Goal: Find contact information: Find contact information

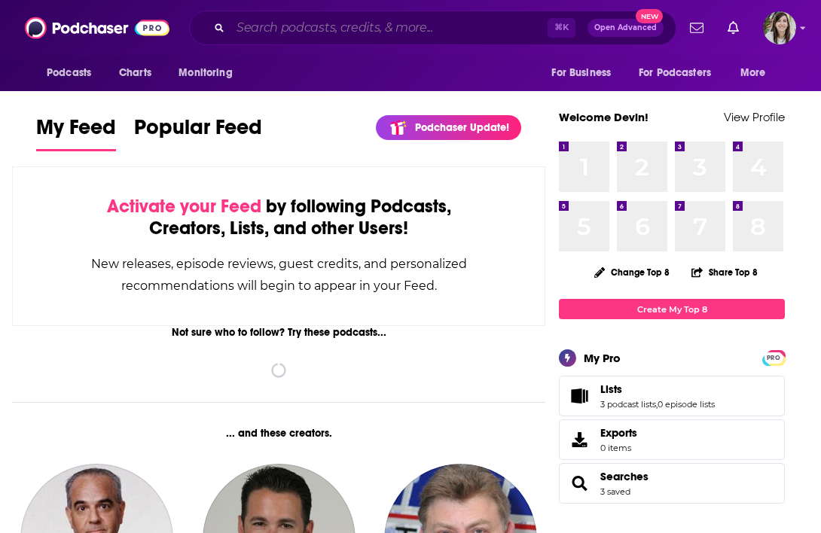
click at [292, 30] on input "Search podcasts, credits, & more..." at bounding box center [388, 28] width 317 height 24
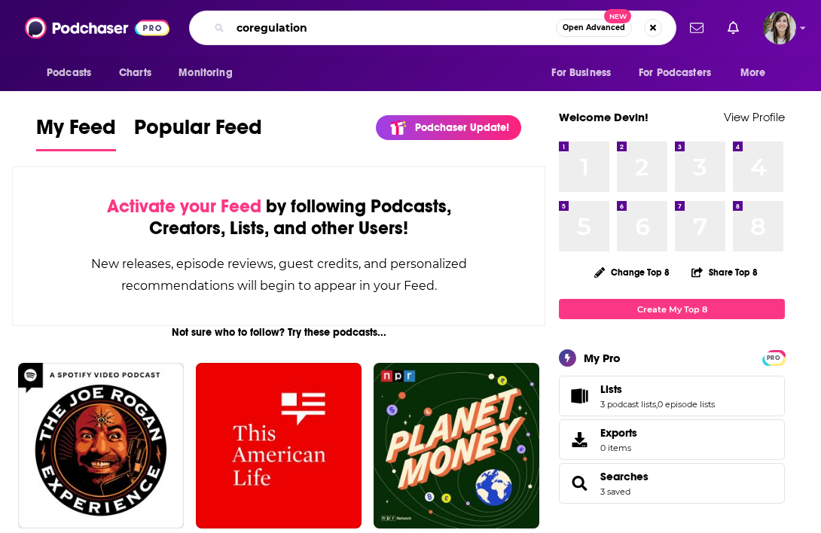
type input "coregulation"
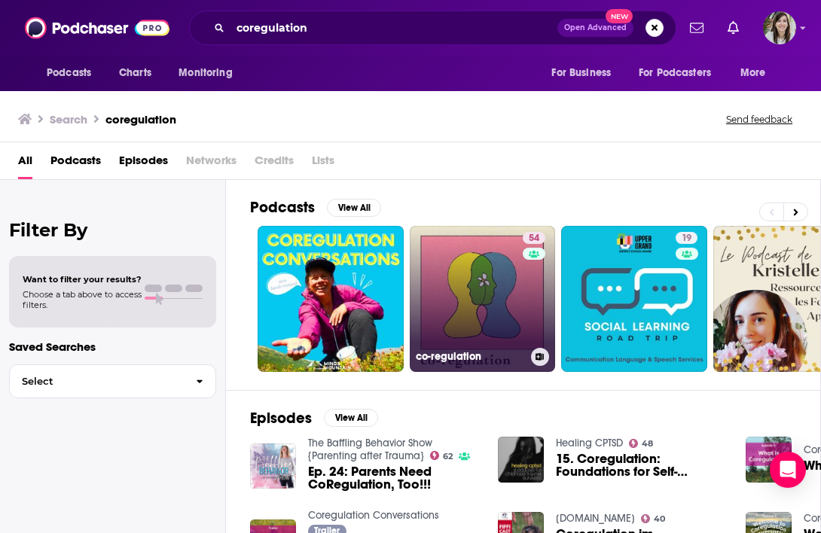
click at [483, 325] on link "54 co-regulation" at bounding box center [483, 299] width 146 height 146
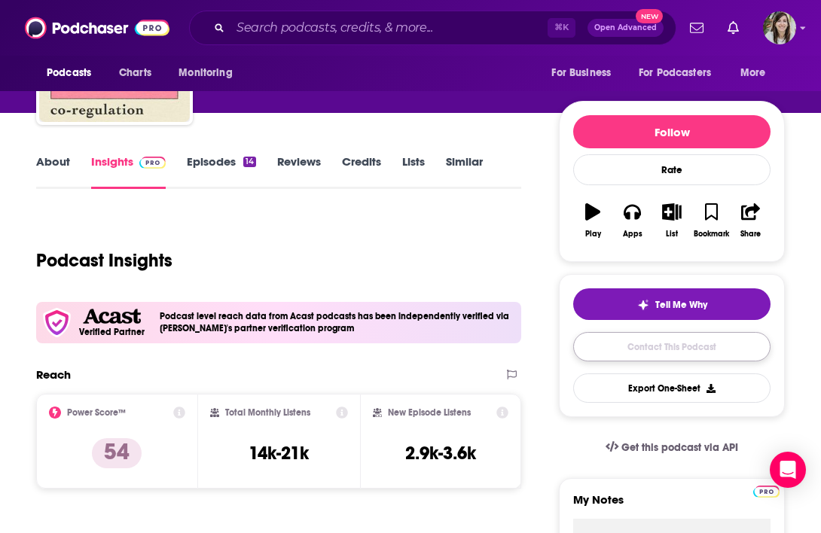
click at [605, 343] on link "Contact This Podcast" at bounding box center [671, 346] width 197 height 29
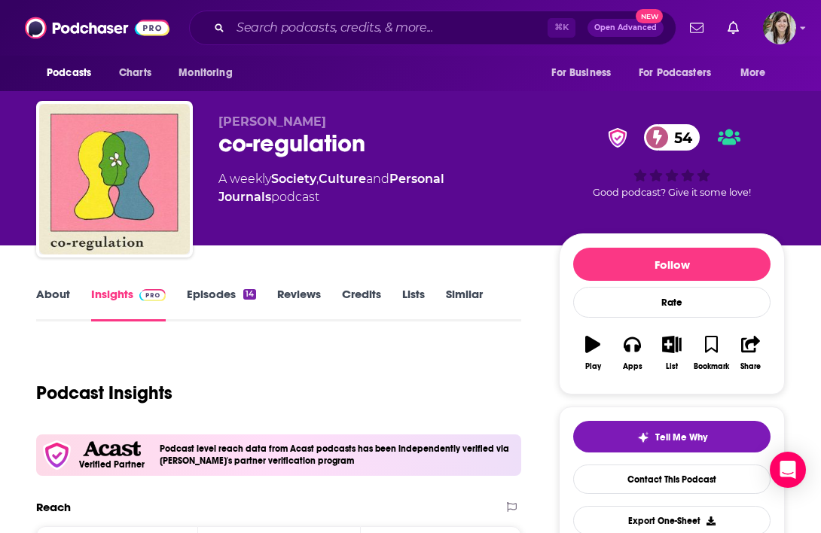
drag, startPoint x: 328, startPoint y: 123, endPoint x: 220, endPoint y: 123, distance: 108.4
click at [220, 123] on p "Holly Whitaker" at bounding box center [376, 121] width 316 height 14
copy span "Holly Whitaker"
click at [56, 292] on link "About" at bounding box center [53, 304] width 34 height 35
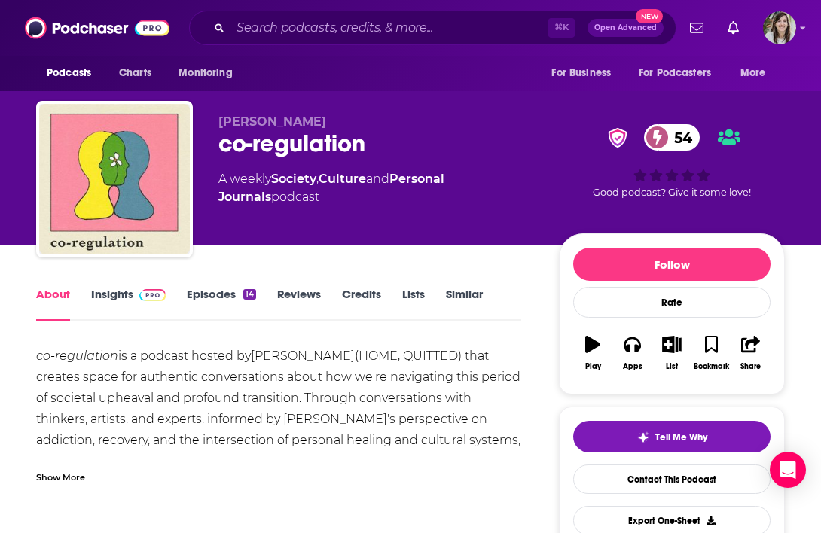
click at [69, 477] on div "Show More" at bounding box center [60, 476] width 49 height 14
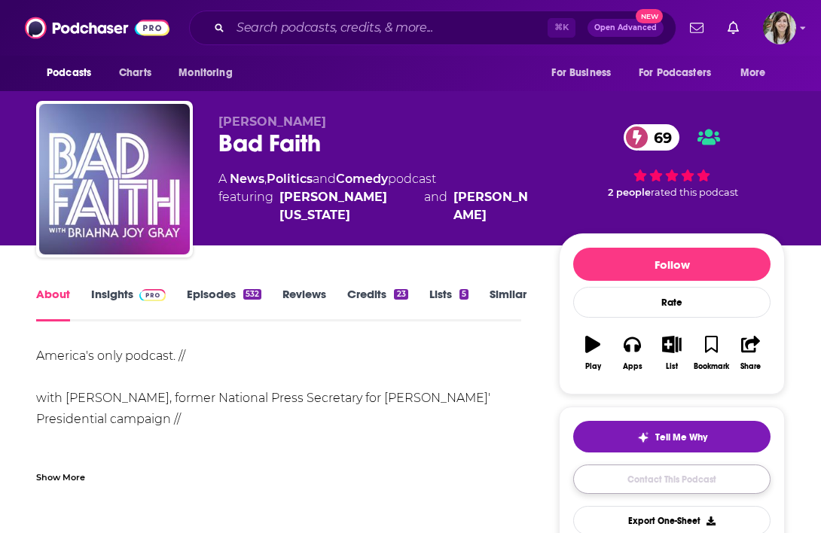
click at [656, 484] on link "Contact This Podcast" at bounding box center [671, 479] width 197 height 29
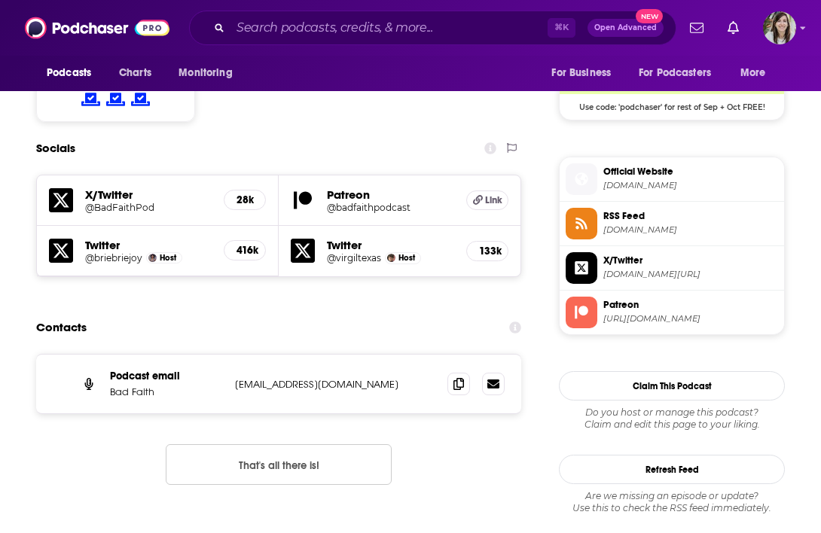
scroll to position [1195, 0]
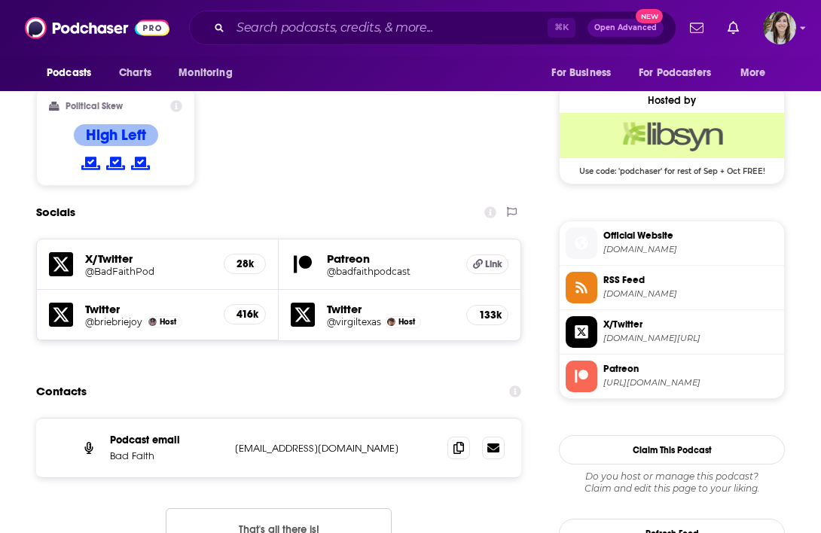
click at [474, 437] on div at bounding box center [475, 448] width 57 height 23
click at [459, 441] on icon at bounding box center [458, 447] width 11 height 12
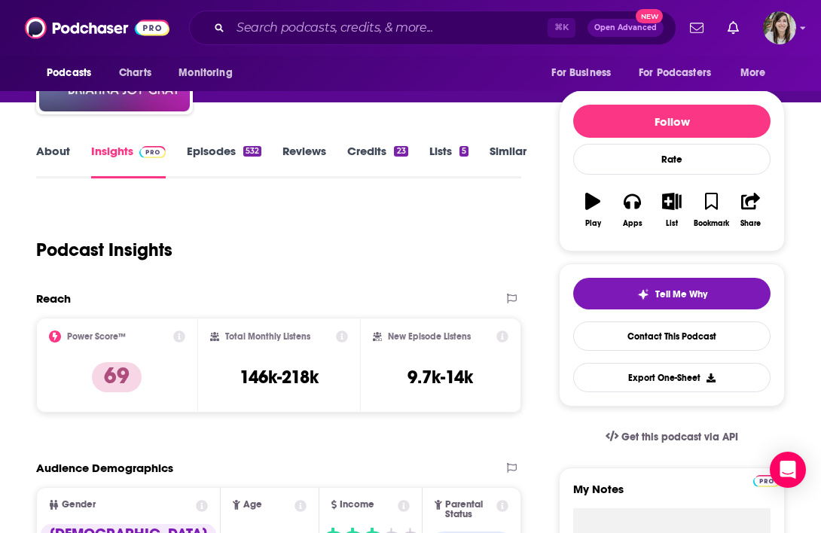
scroll to position [0, 0]
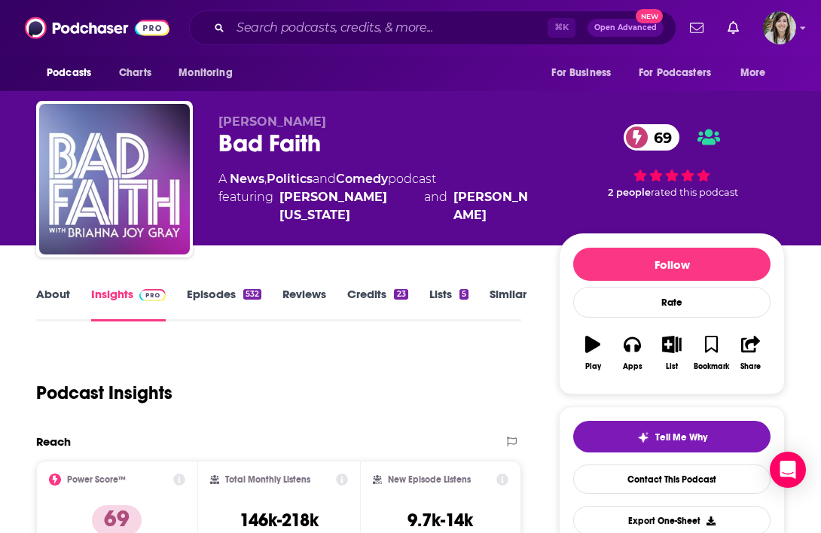
drag, startPoint x: 346, startPoint y: 122, endPoint x: 219, endPoint y: 122, distance: 127.2
click at [220, 122] on p "Briahna Joy Gray" at bounding box center [376, 121] width 316 height 14
copy span "Briahna Joy Gray"
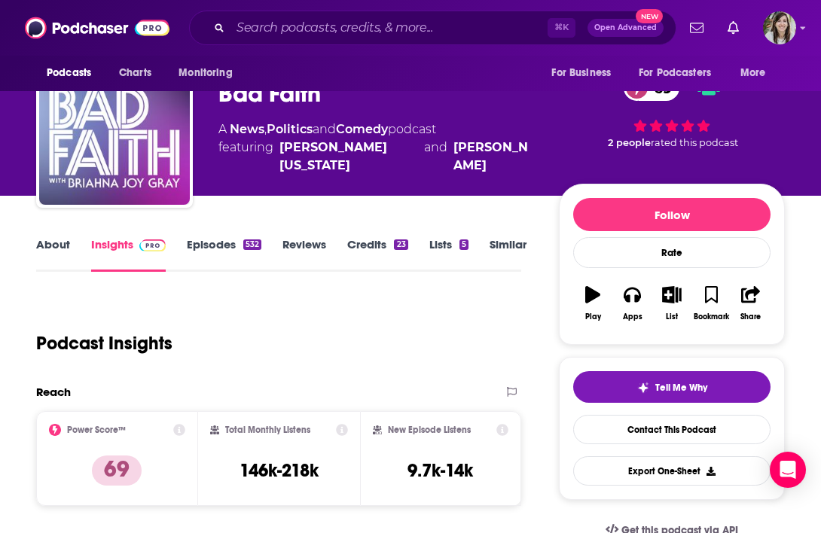
scroll to position [72, 0]
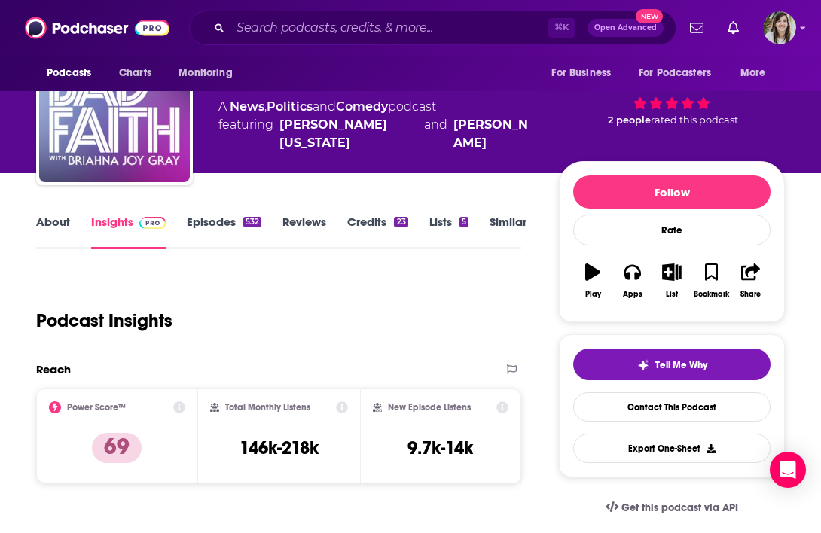
click at [64, 221] on link "About" at bounding box center [53, 232] width 34 height 35
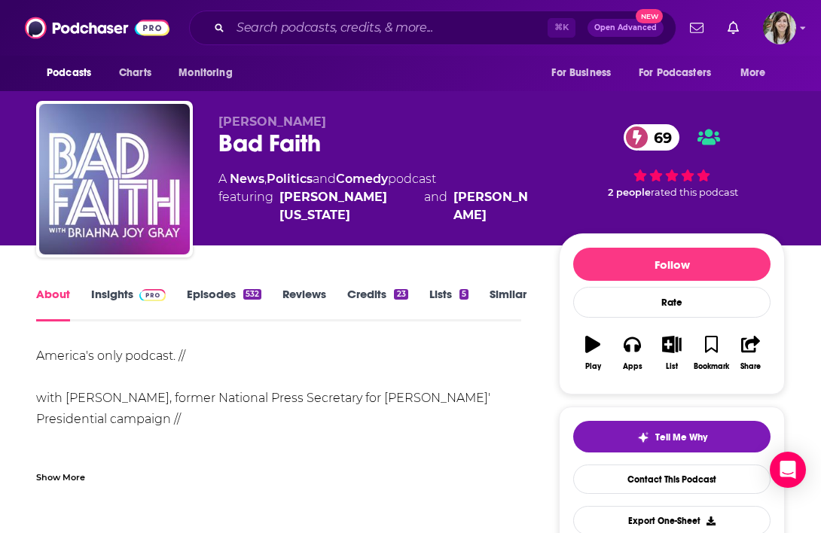
click at [233, 288] on link "Episodes 532" at bounding box center [224, 304] width 75 height 35
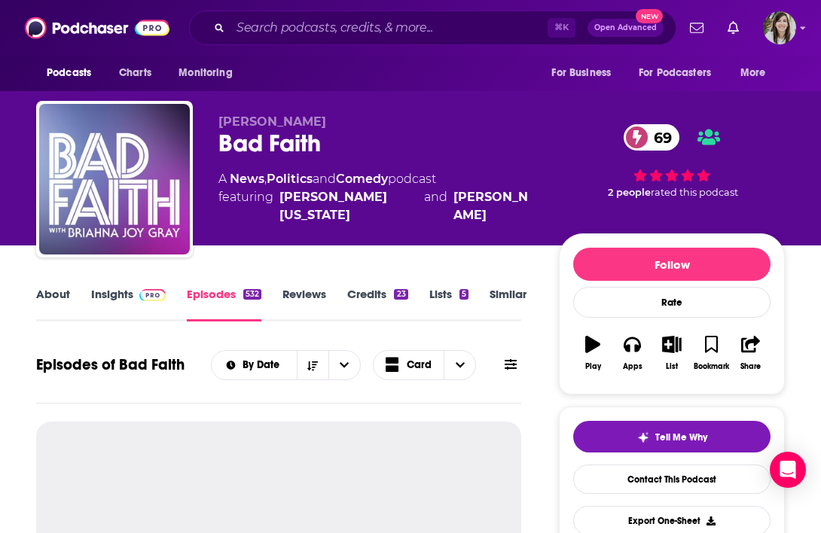
click at [118, 301] on link "Insights" at bounding box center [128, 304] width 75 height 35
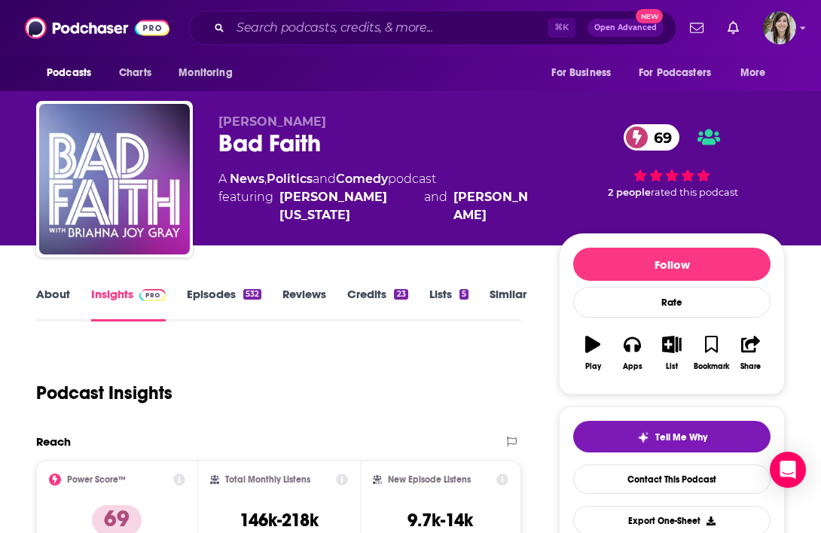
click at [220, 297] on link "Episodes 532" at bounding box center [224, 304] width 75 height 35
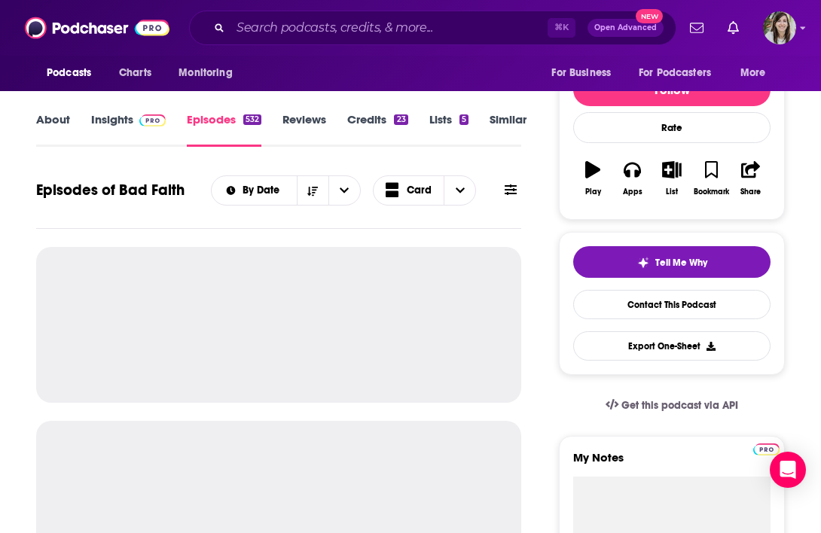
scroll to position [191, 0]
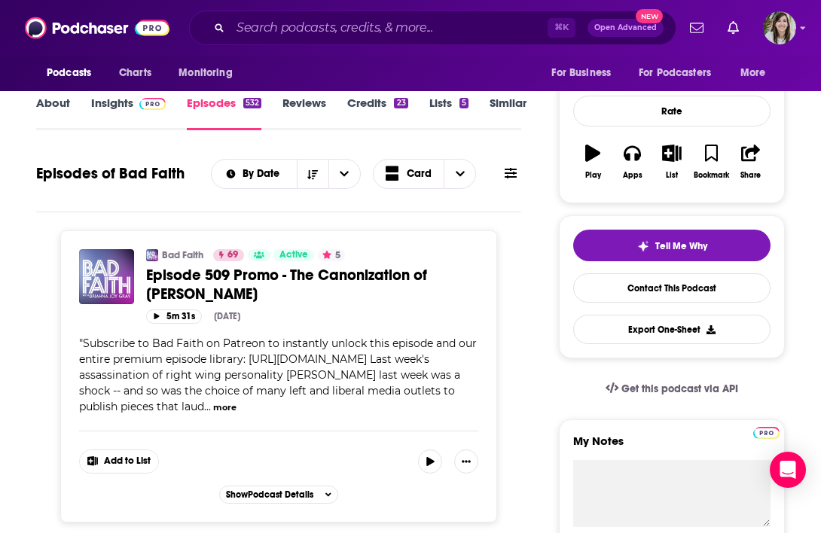
click at [225, 285] on span "Episode 509 Promo - The Canonization of Charlie Kirk" at bounding box center [286, 285] width 281 height 38
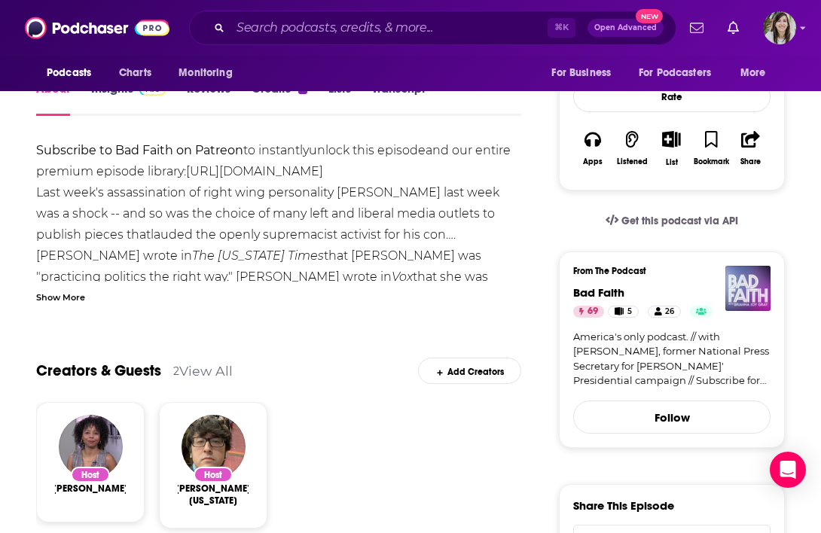
scroll to position [273, 0]
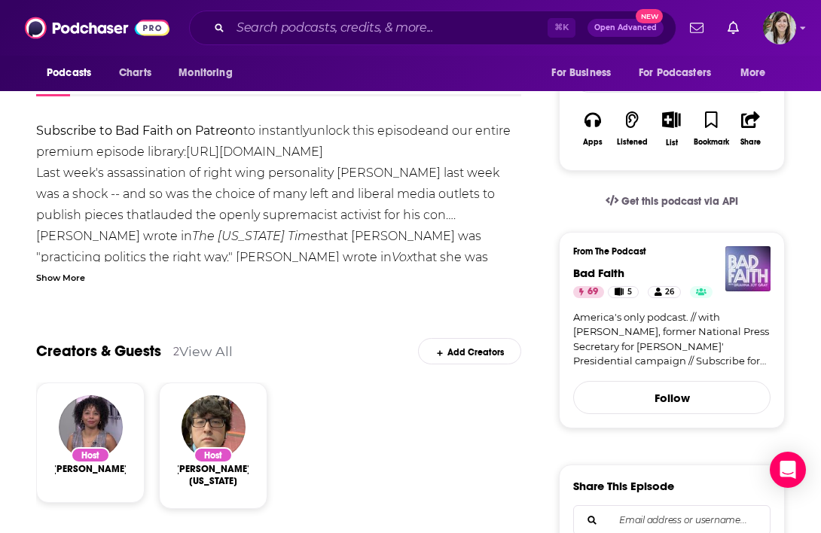
click at [70, 284] on div "Show More" at bounding box center [60, 277] width 49 height 14
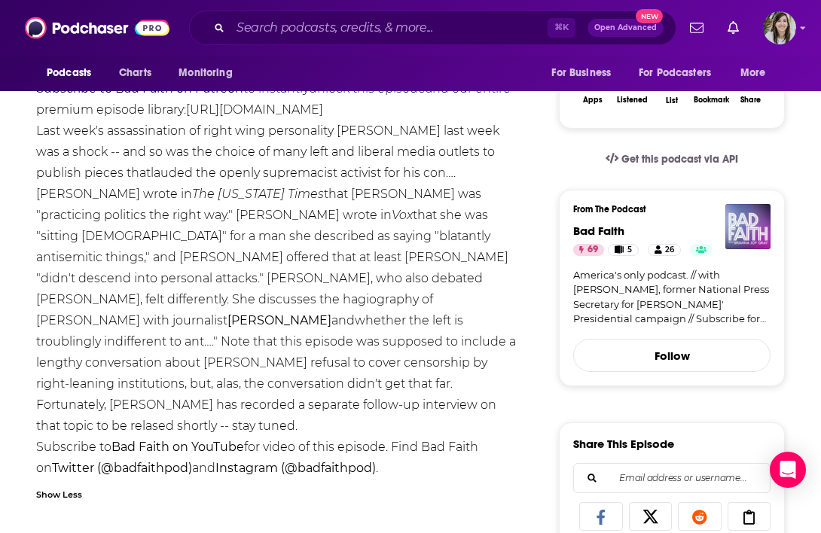
scroll to position [89, 0]
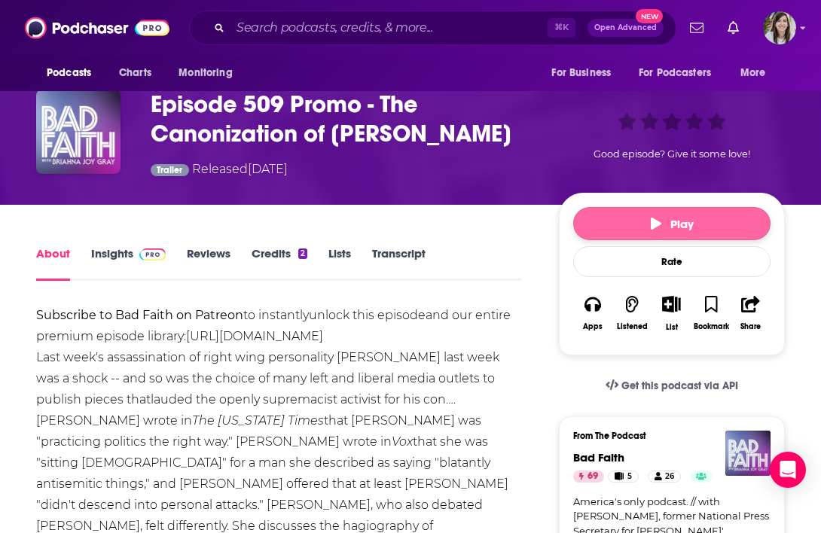
click at [605, 221] on button "Play" at bounding box center [671, 223] width 197 height 33
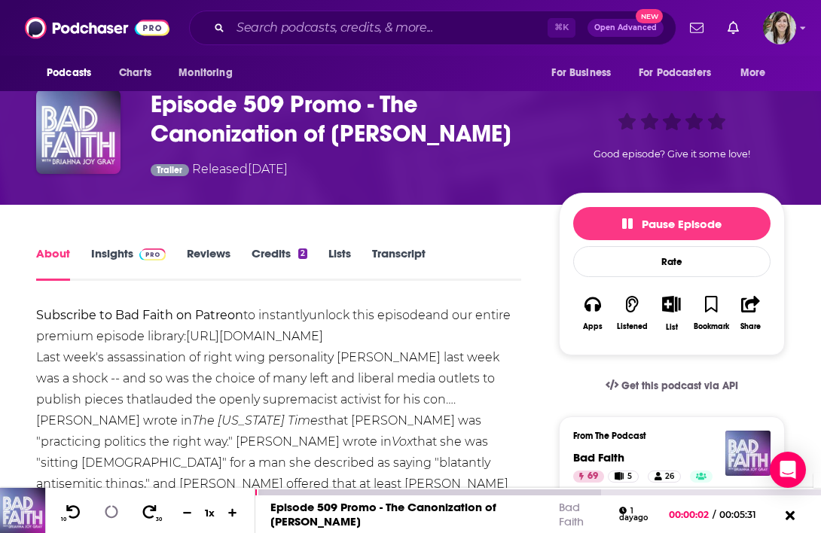
click at [806, 492] on div "00:05:23" at bounding box center [537, 492] width 565 height 6
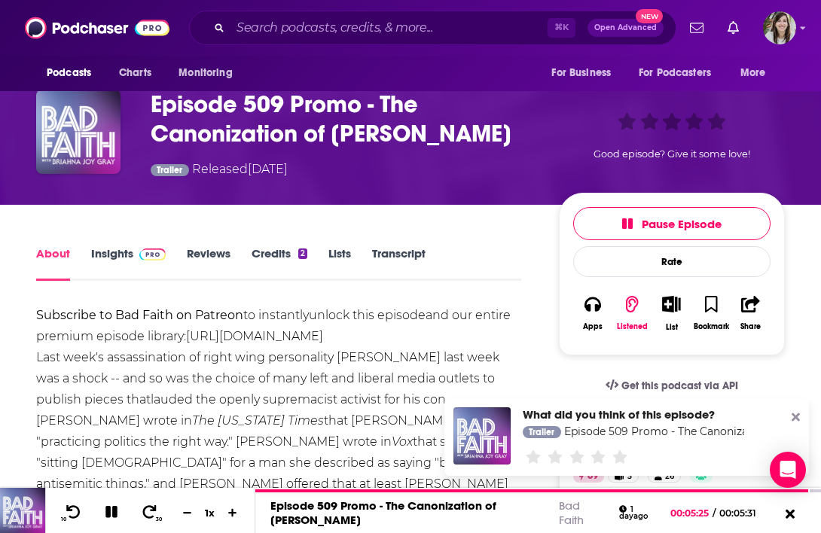
click at [797, 419] on icon at bounding box center [795, 417] width 8 height 8
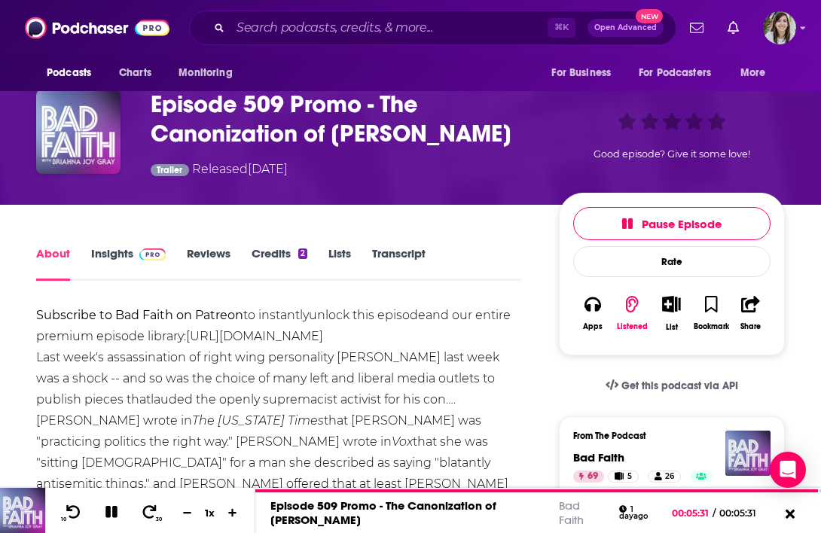
click at [114, 260] on link "Insights" at bounding box center [128, 263] width 75 height 35
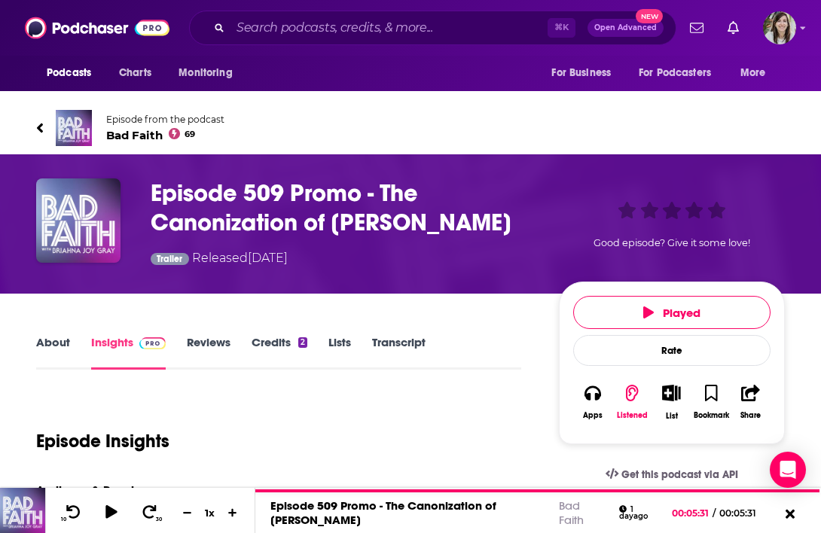
click at [41, 125] on icon at bounding box center [40, 128] width 6 height 10
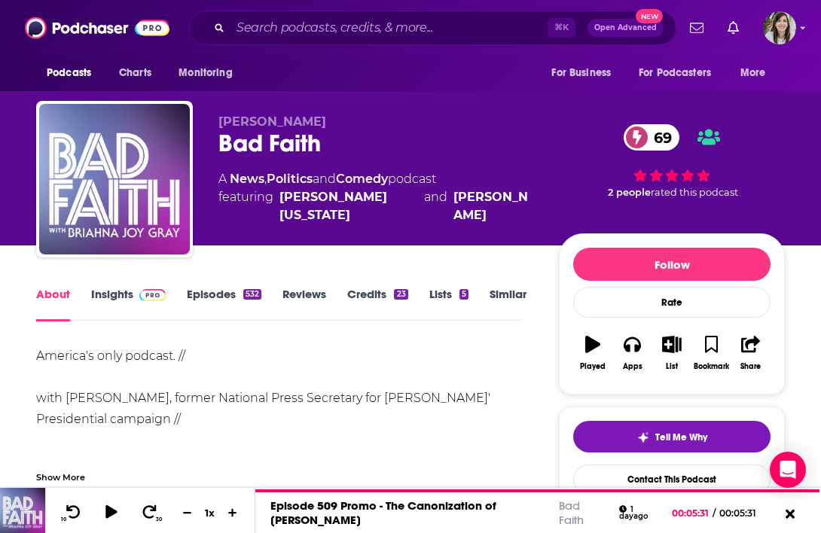
click at [217, 303] on link "Episodes 532" at bounding box center [224, 304] width 75 height 35
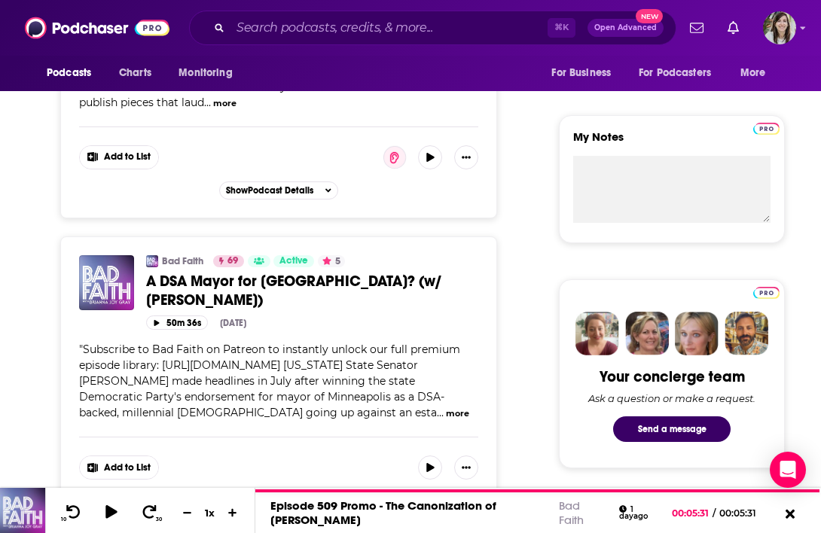
scroll to position [508, 0]
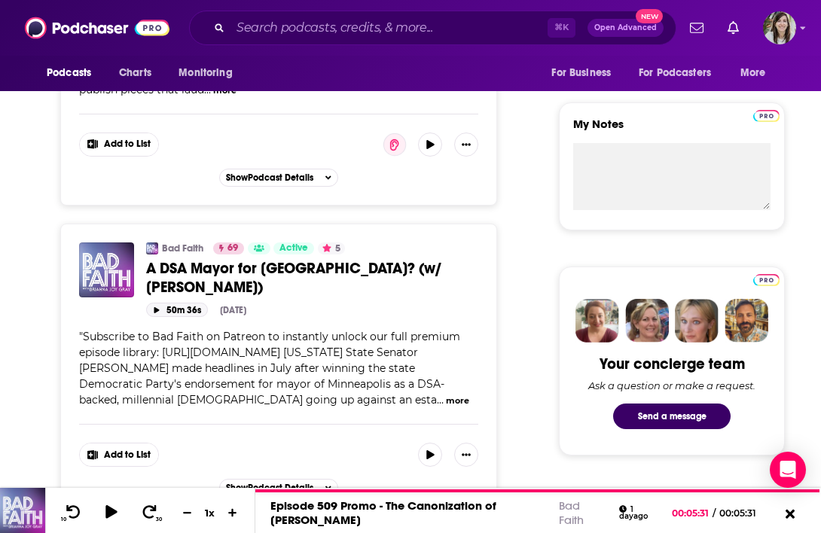
click at [178, 303] on button "50m 36s" at bounding box center [177, 310] width 62 height 14
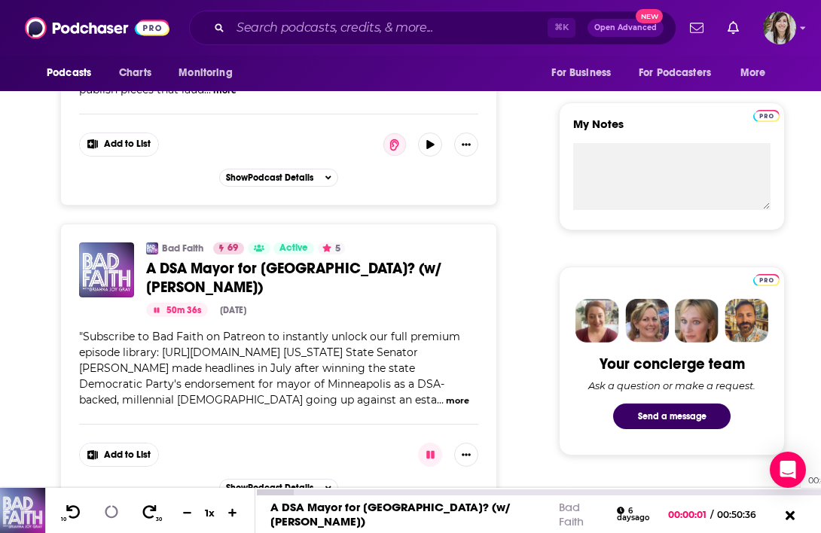
click at [793, 491] on div "00:48:08" at bounding box center [537, 492] width 565 height 6
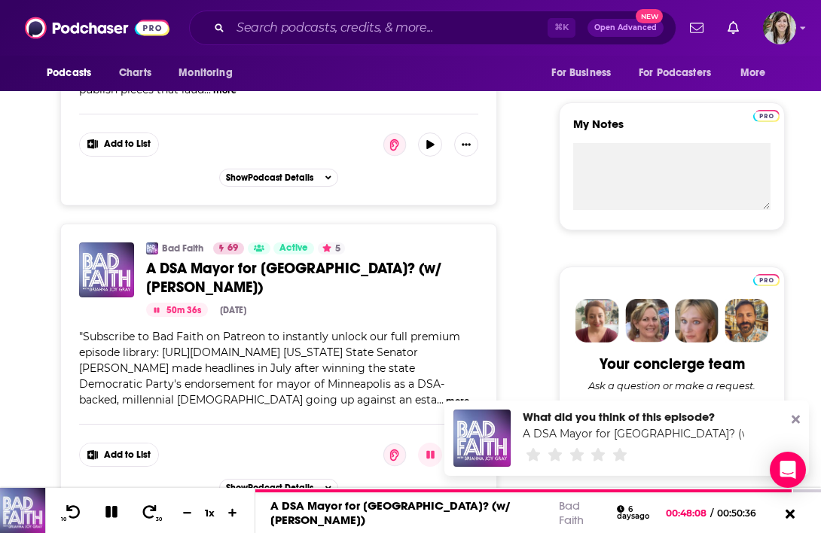
click at [794, 419] on icon at bounding box center [795, 420] width 8 height 8
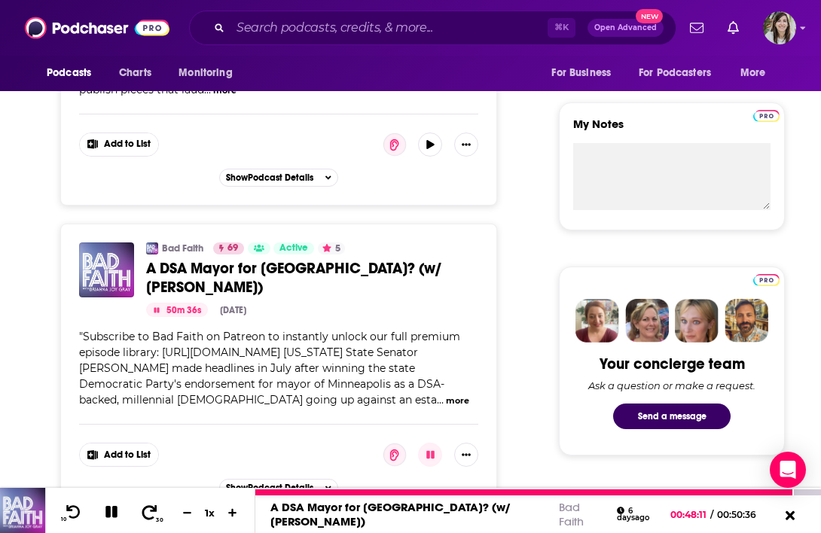
click at [147, 508] on icon at bounding box center [149, 511] width 19 height 15
click at [114, 517] on icon at bounding box center [111, 512] width 14 height 14
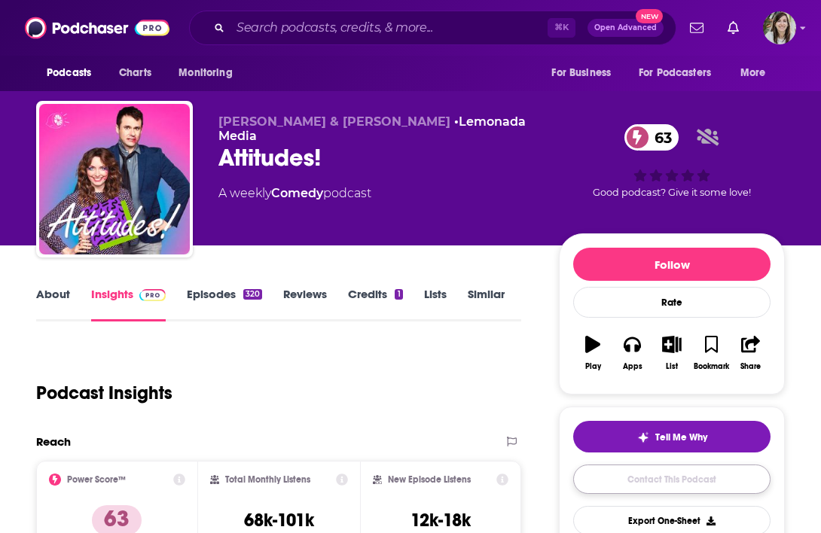
click at [599, 483] on link "Contact This Podcast" at bounding box center [671, 479] width 197 height 29
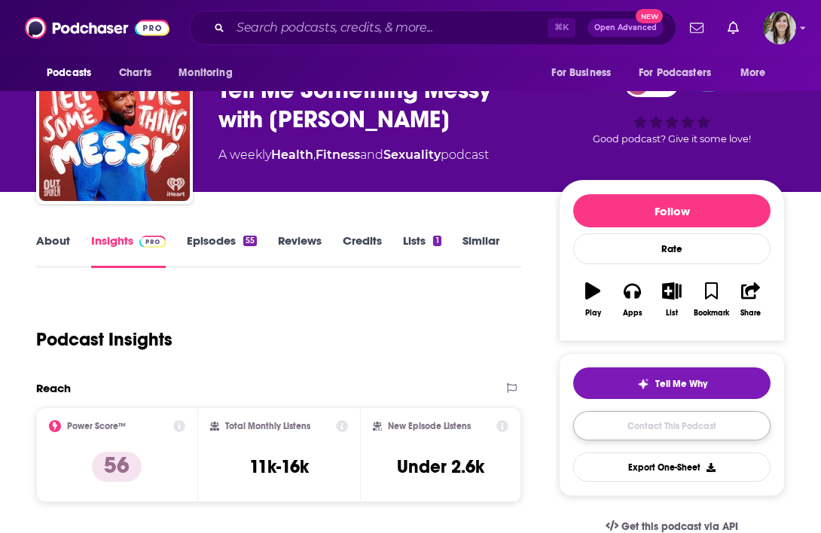
click at [661, 424] on link "Contact This Podcast" at bounding box center [671, 425] width 197 height 29
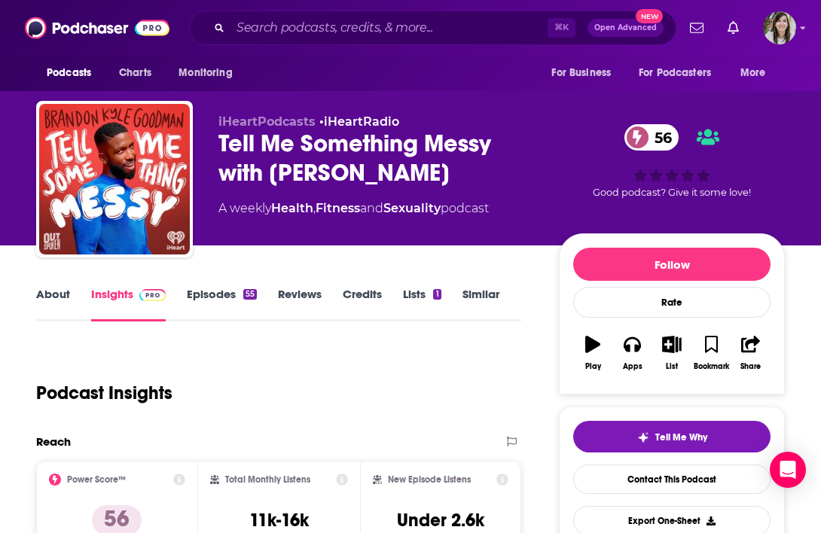
drag, startPoint x: 364, startPoint y: 197, endPoint x: 276, endPoint y: 169, distance: 92.4
click at [276, 169] on div "Tell Me Something Messy with Brandon Kyle Goodman 56" at bounding box center [376, 158] width 316 height 59
drag, startPoint x: 269, startPoint y: 166, endPoint x: 336, endPoint y: 194, distance: 72.6
click at [336, 187] on div "Tell Me Something Messy with Brandon Kyle Goodman 56" at bounding box center [376, 158] width 316 height 59
copy h2 "Brandon Kyle Goodman"
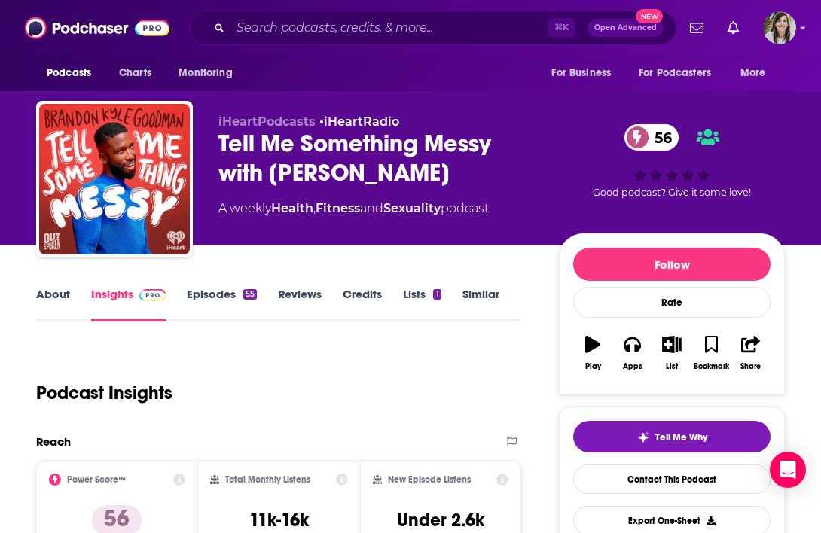
click at [214, 295] on link "Episodes 55" at bounding box center [222, 304] width 70 height 35
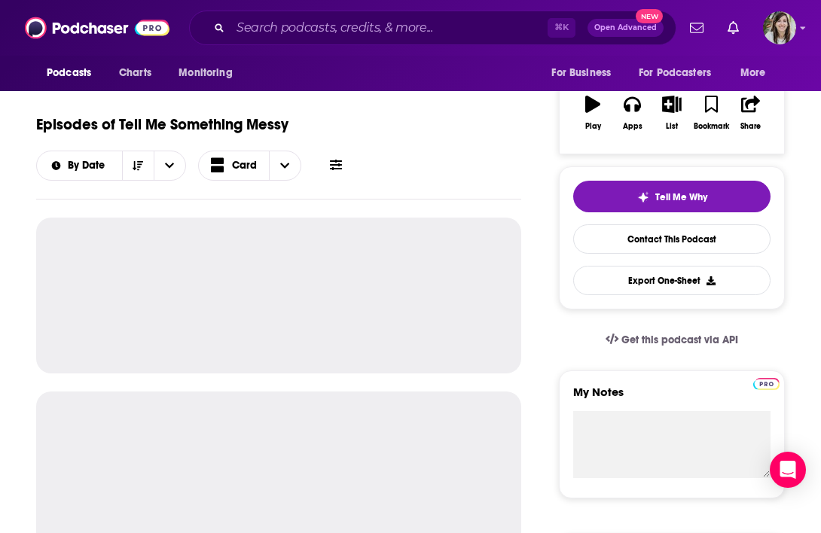
scroll to position [243, 0]
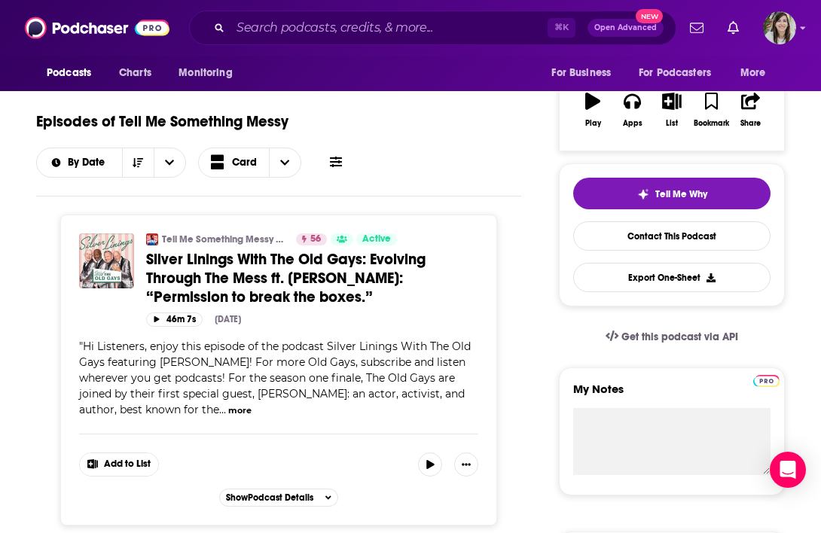
click at [219, 268] on span "Silver Linings With The Old Gays: Evolving Through The Mess ft. Brandon Kyle Go…" at bounding box center [285, 278] width 279 height 56
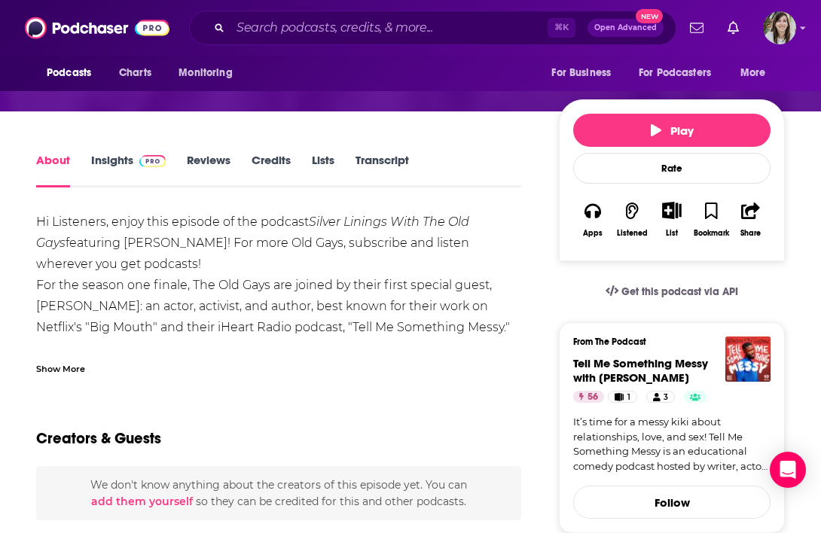
scroll to position [306, 0]
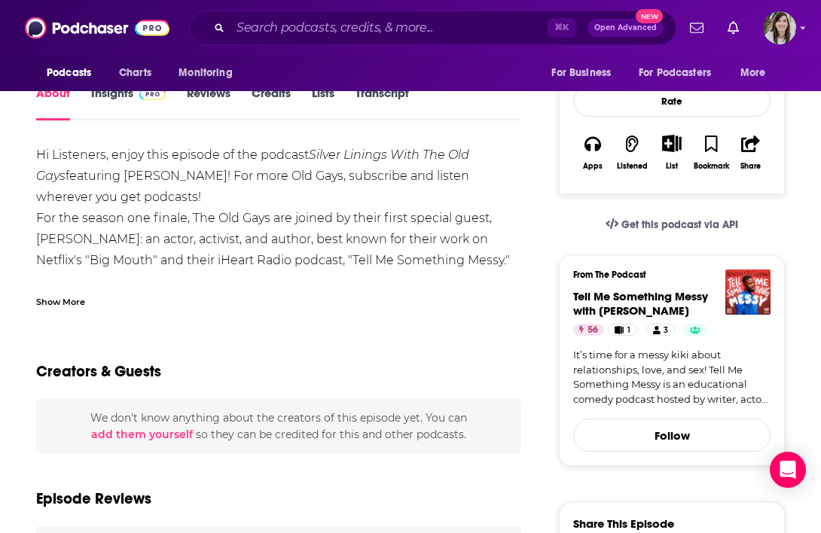
click at [75, 303] on div "Show More" at bounding box center [60, 301] width 49 height 14
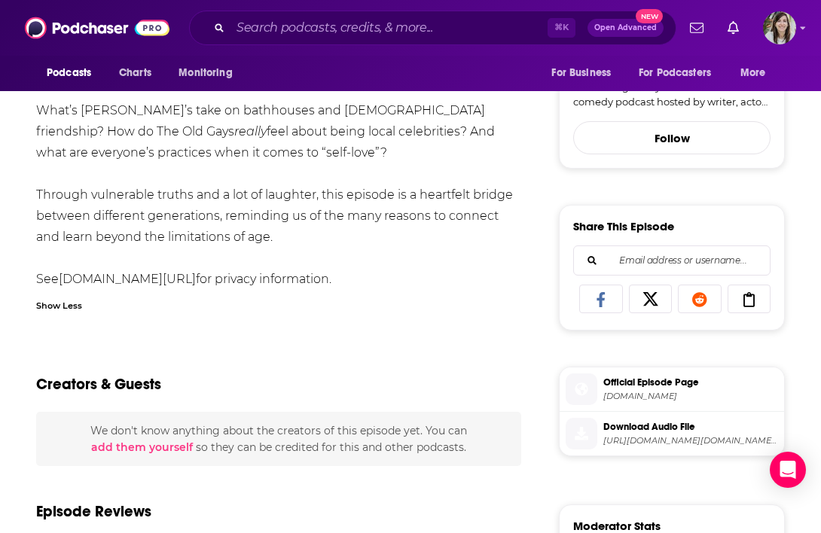
scroll to position [120, 0]
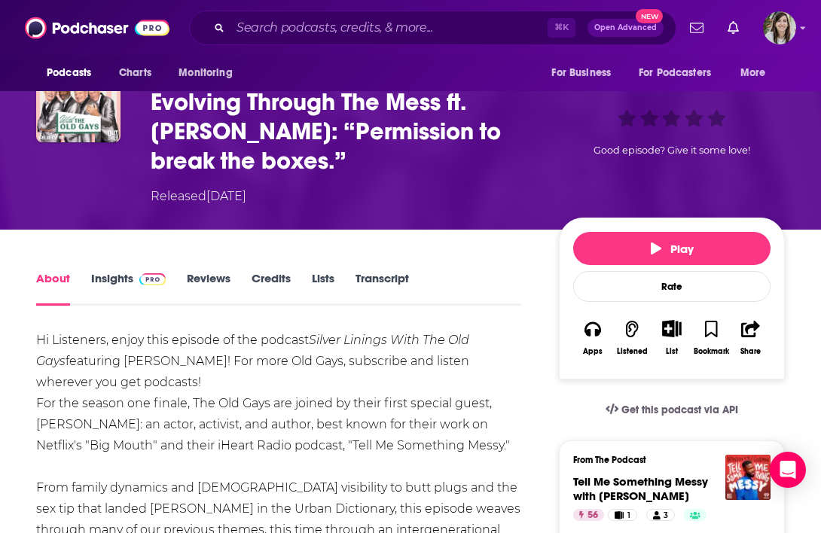
click at [624, 266] on div "Play Rate Apps Listened List Bookmark Share" at bounding box center [672, 299] width 226 height 162
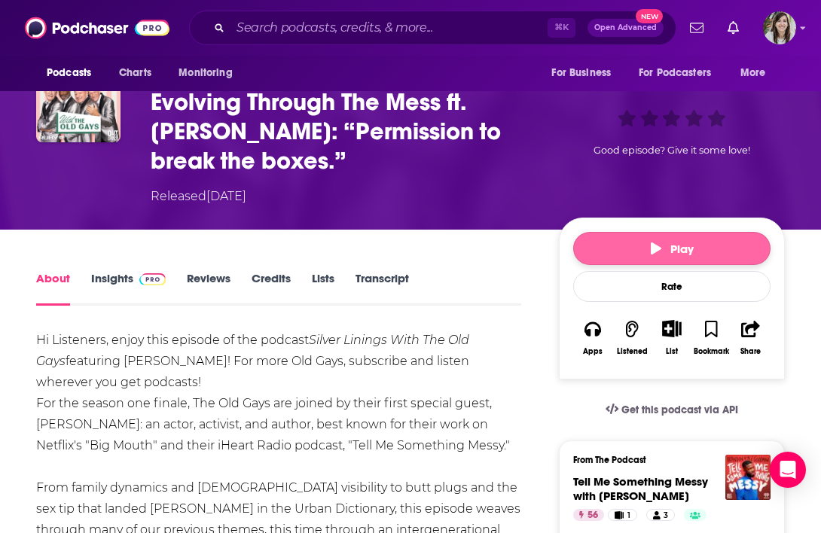
click at [632, 254] on button "Play" at bounding box center [671, 248] width 197 height 33
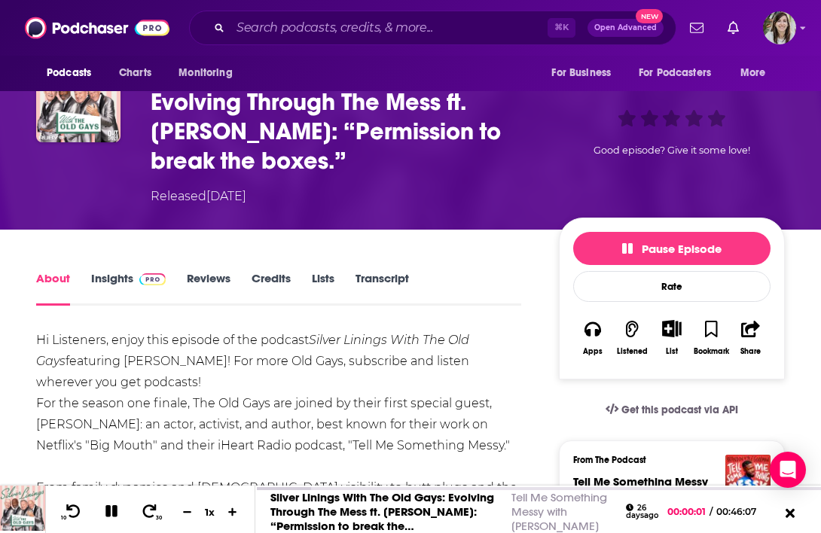
click at [372, 275] on link "Transcript" at bounding box center [381, 288] width 53 height 35
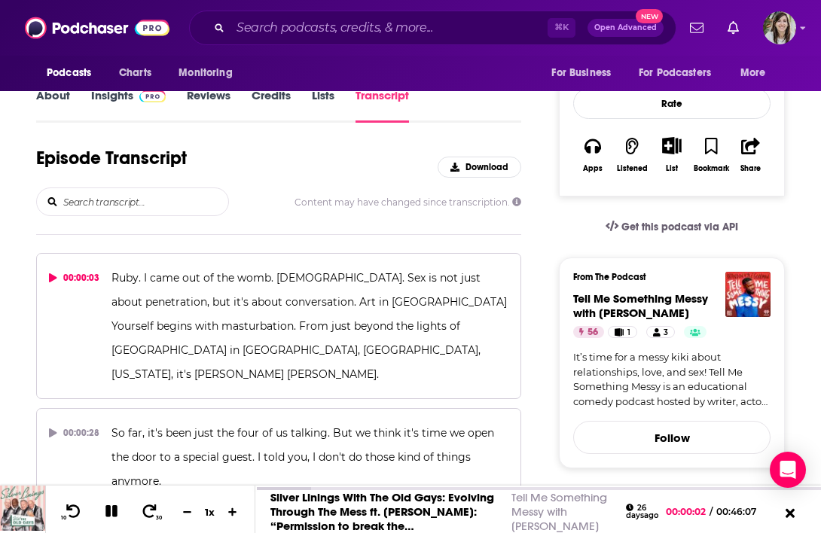
scroll to position [322, 0]
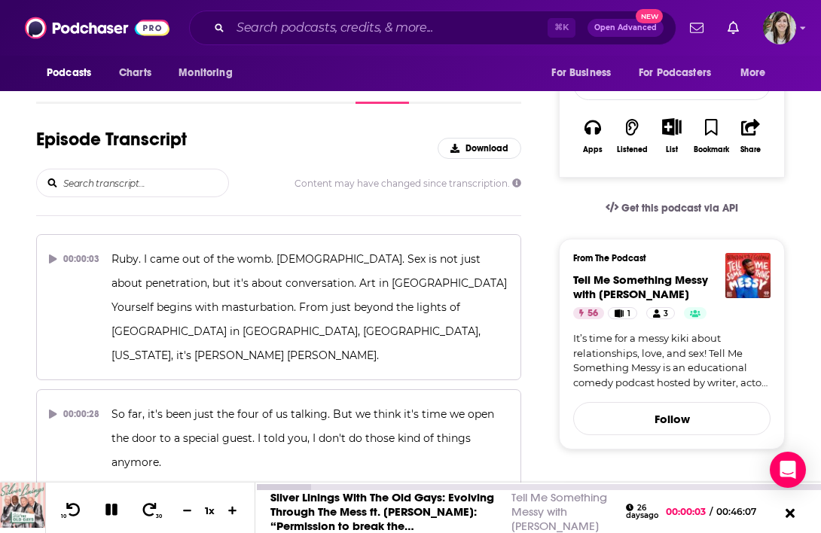
click at [114, 511] on icon at bounding box center [111, 510] width 12 height 12
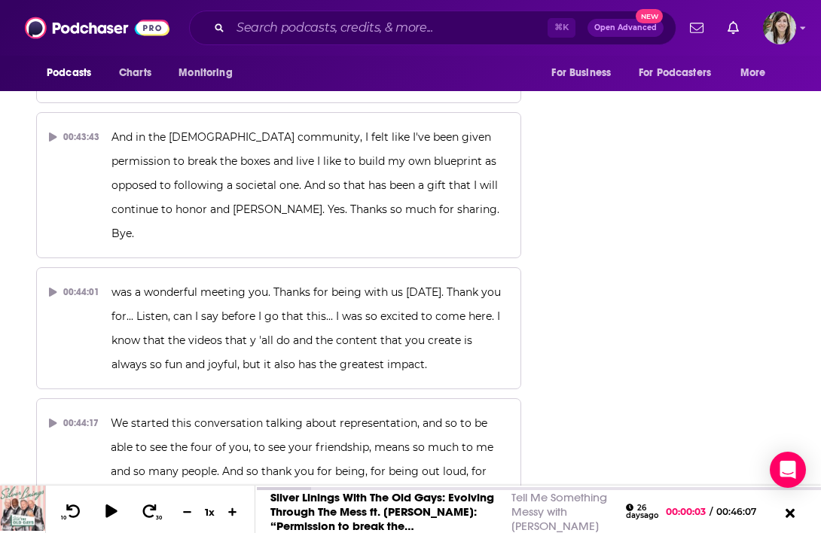
scroll to position [18896, 0]
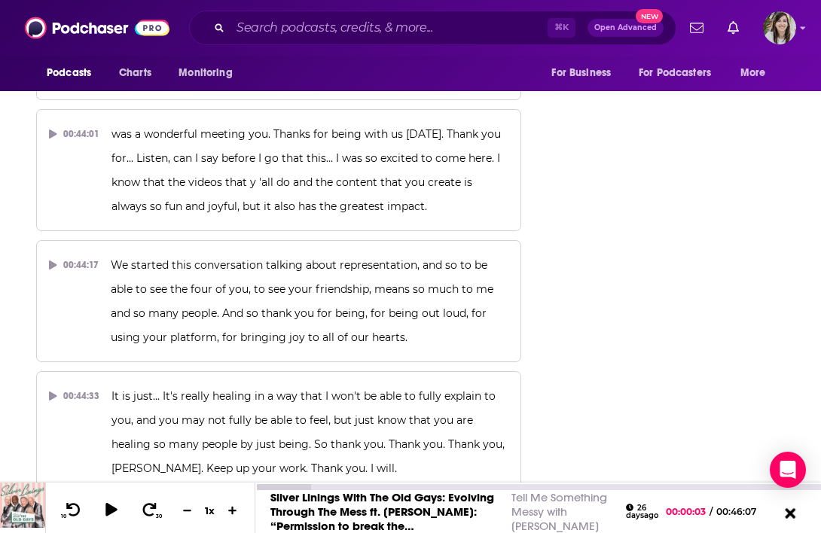
click at [790, 517] on icon at bounding box center [789, 513] width 19 height 15
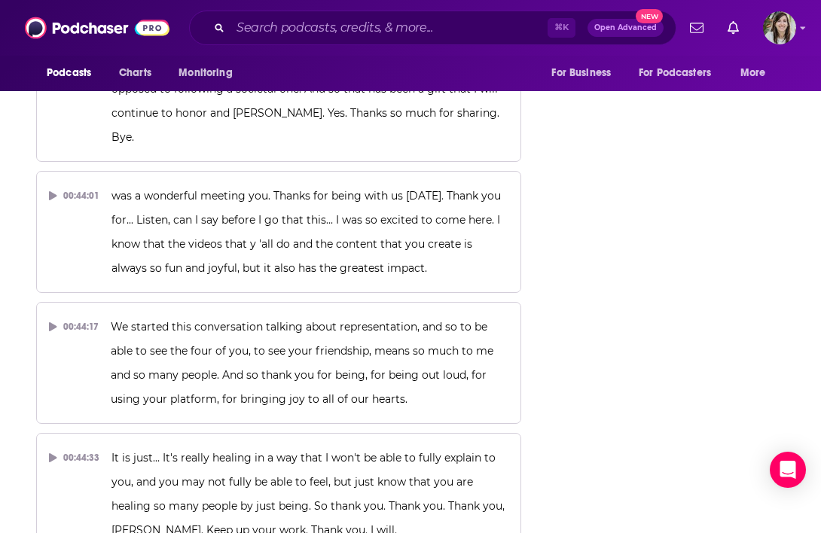
scroll to position [18763, 0]
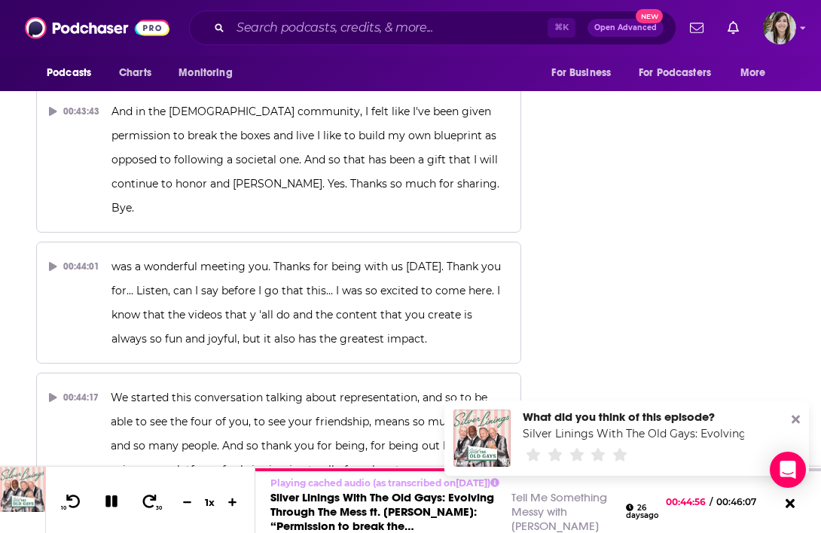
click at [794, 422] on icon at bounding box center [795, 419] width 8 height 12
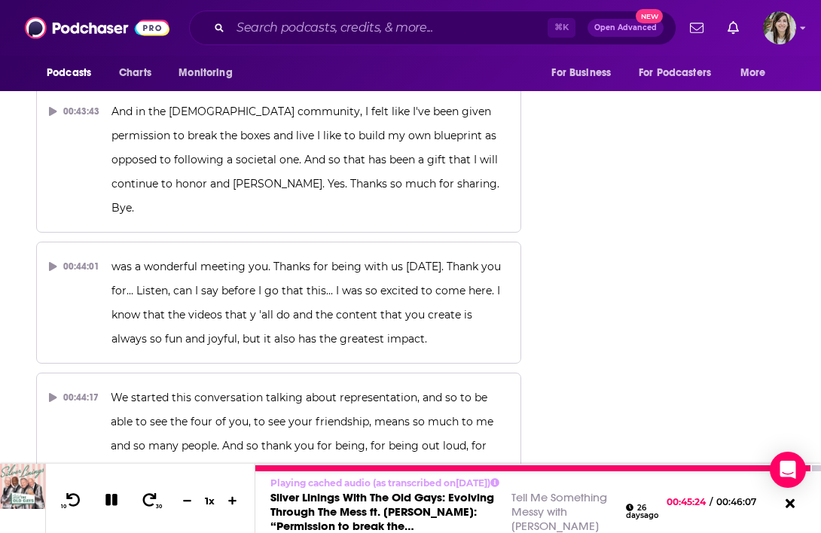
click at [111, 498] on icon at bounding box center [111, 500] width 17 height 14
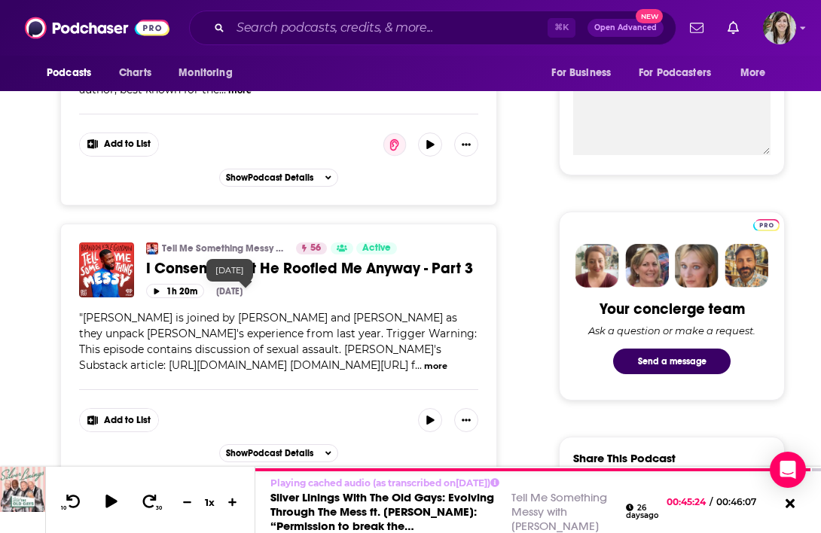
scroll to position [559, 0]
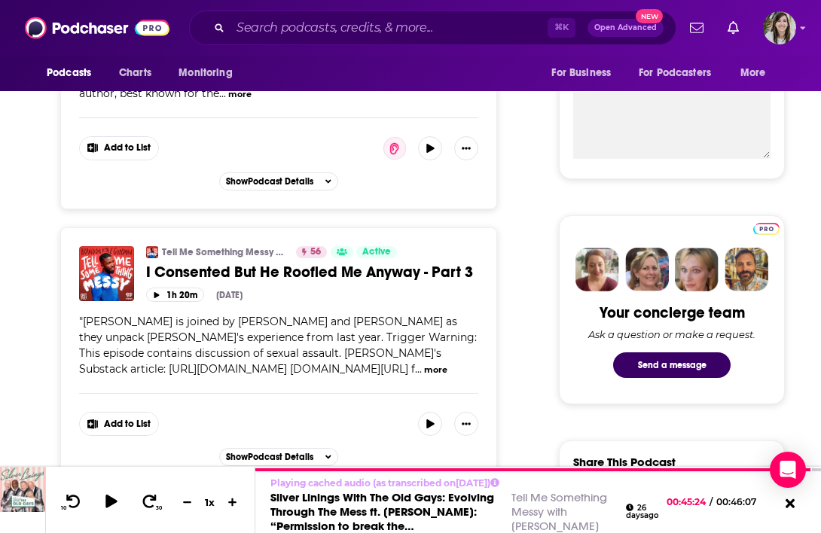
click at [289, 276] on span "I Consented But He Roofied Me Anyway - Part 3" at bounding box center [309, 272] width 327 height 19
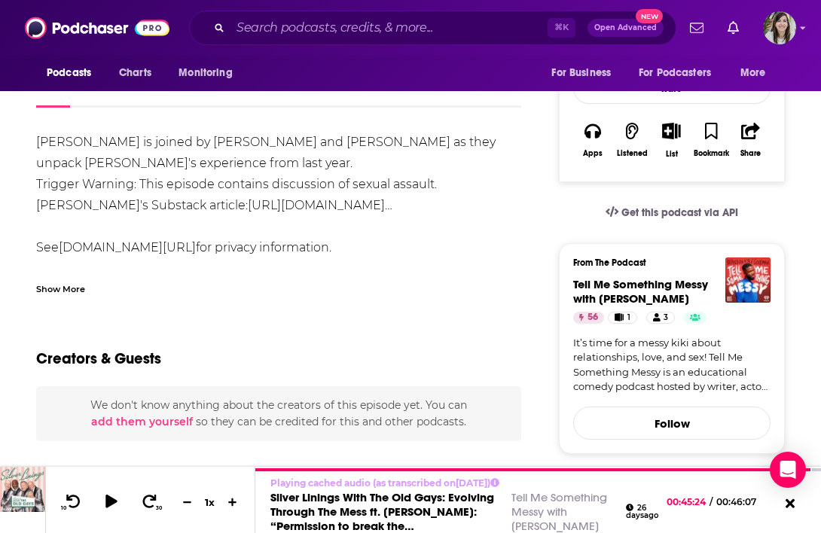
scroll to position [232, 0]
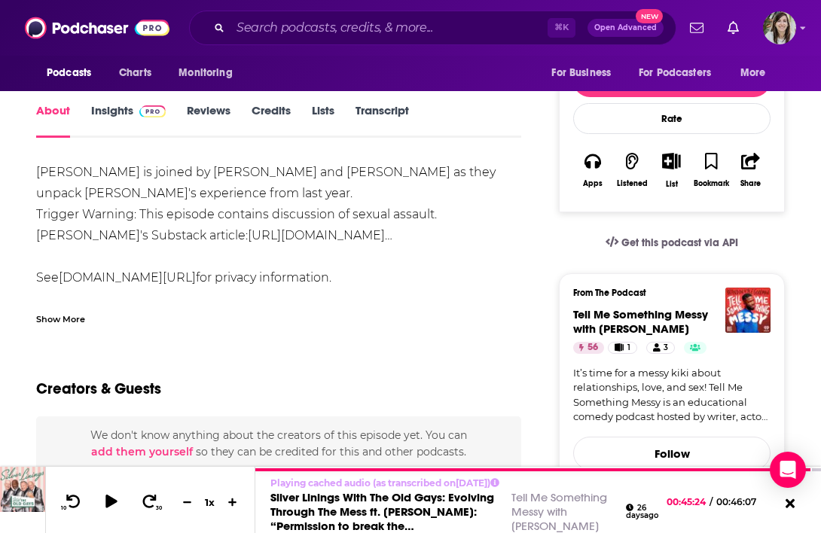
click at [393, 120] on link "Transcript" at bounding box center [381, 120] width 53 height 35
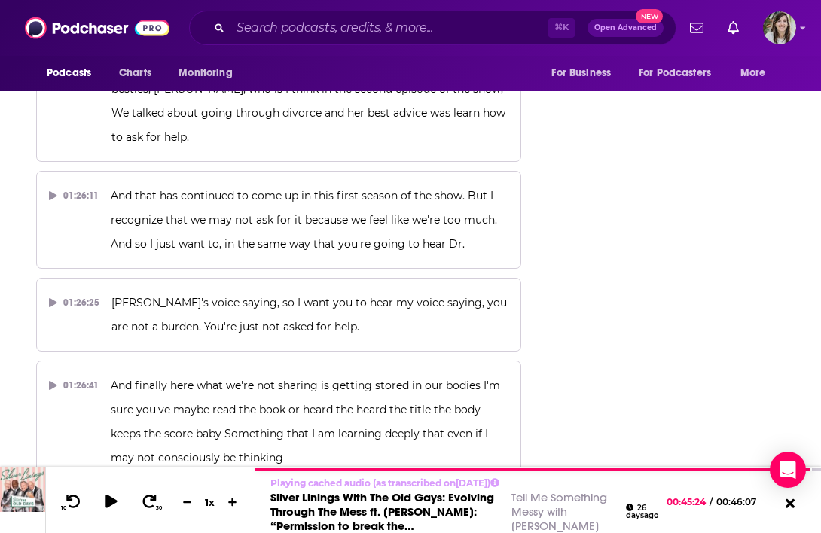
scroll to position [43079, 0]
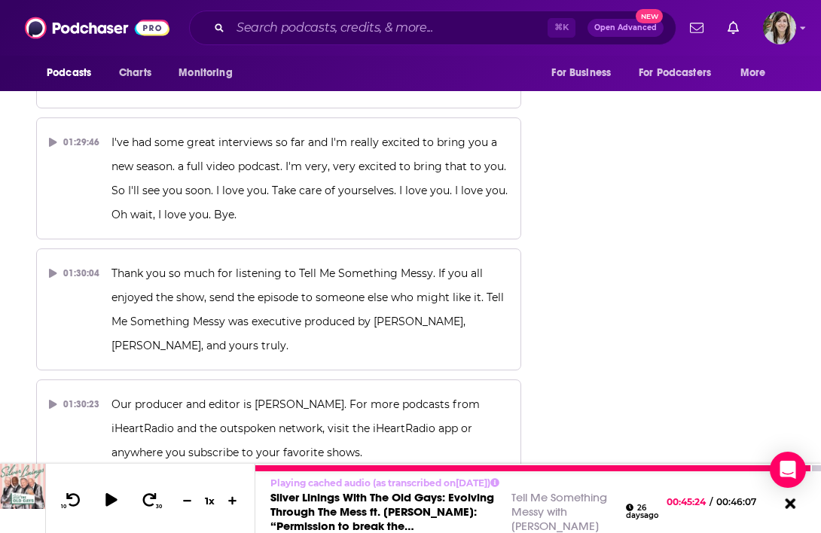
click at [794, 500] on icon at bounding box center [789, 503] width 19 height 15
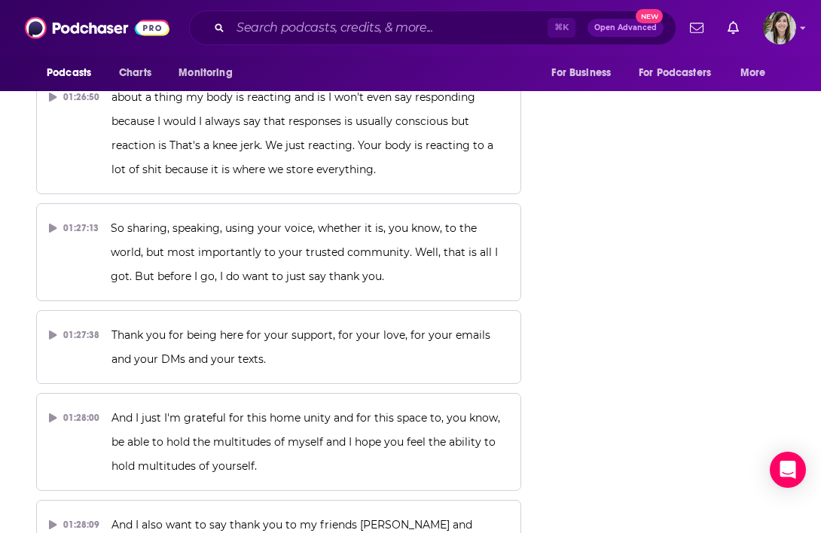
scroll to position [42097, 0]
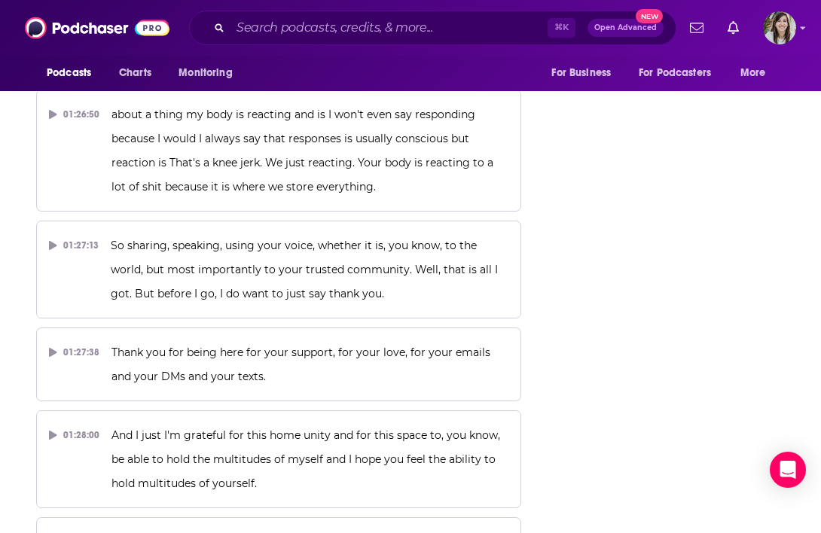
drag, startPoint x: 253, startPoint y: 402, endPoint x: 317, endPoint y: 402, distance: 64.0
copy span "Vince Dejani"
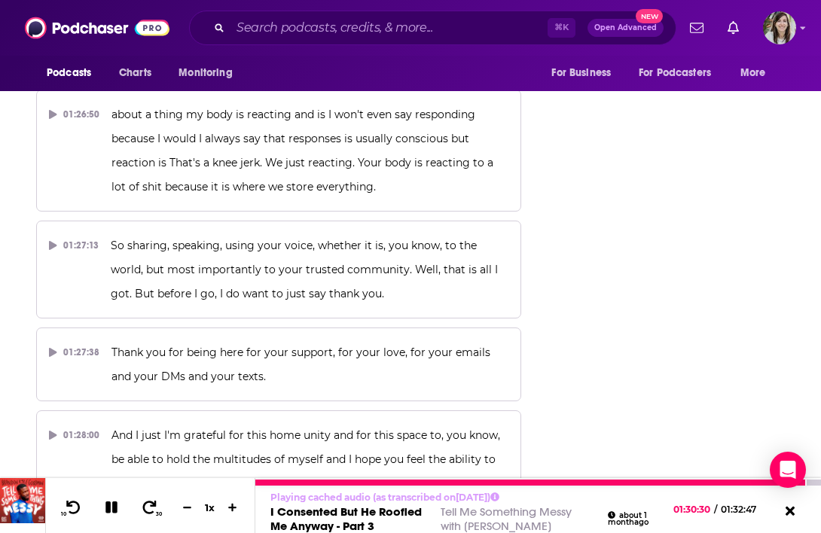
click at [108, 501] on icon at bounding box center [111, 507] width 12 height 12
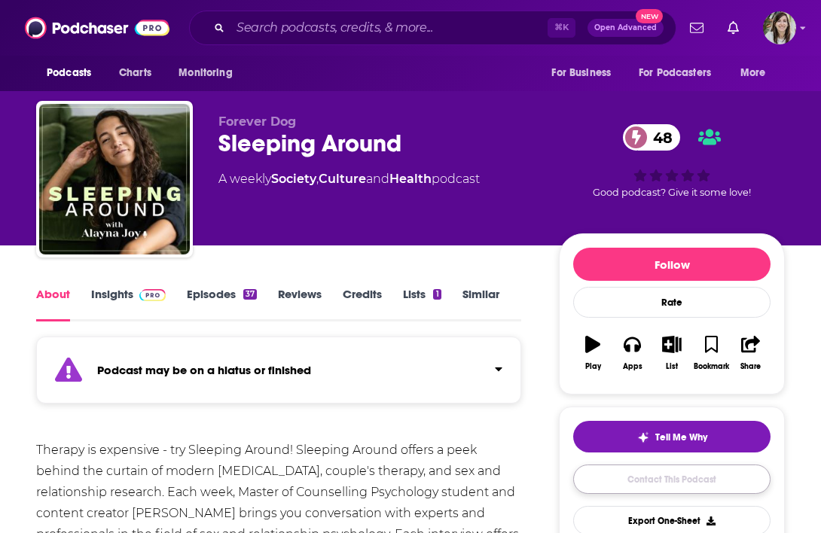
click at [678, 481] on link "Contact This Podcast" at bounding box center [671, 479] width 197 height 29
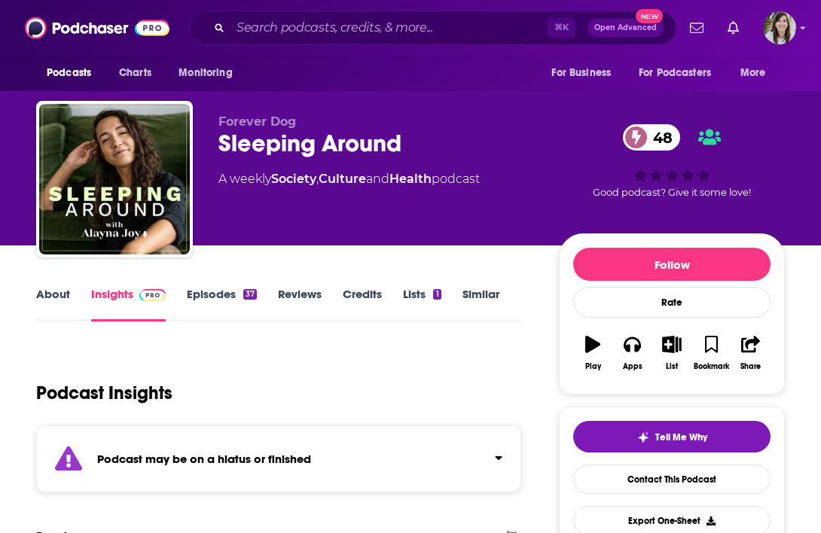
click at [239, 300] on link "Episodes 37" at bounding box center [222, 304] width 70 height 35
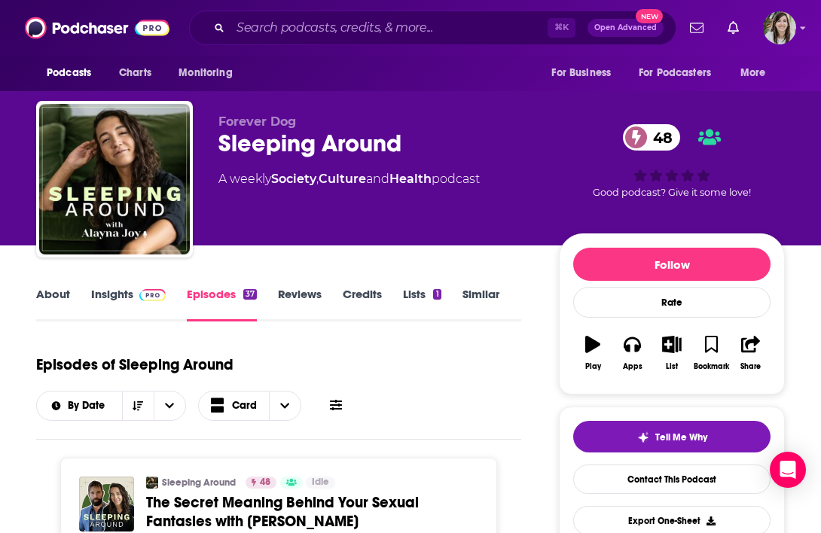
scroll to position [160, 0]
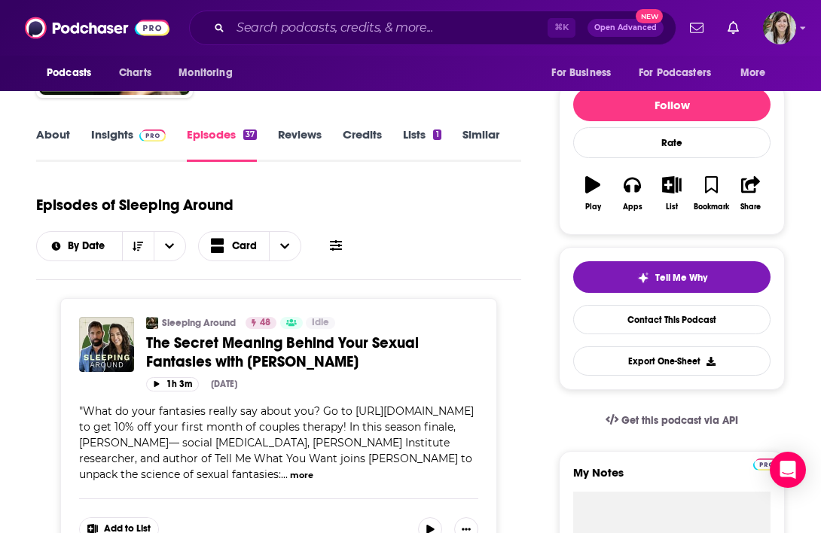
click at [356, 349] on span "The Secret Meaning Behind Your Sexual Fantasies with [PERSON_NAME]" at bounding box center [282, 353] width 273 height 38
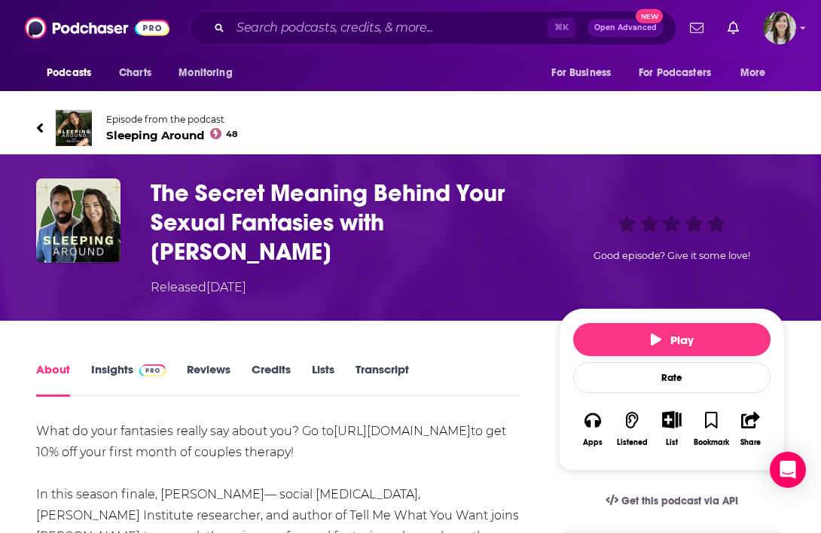
click at [405, 368] on link "Transcript" at bounding box center [381, 379] width 53 height 35
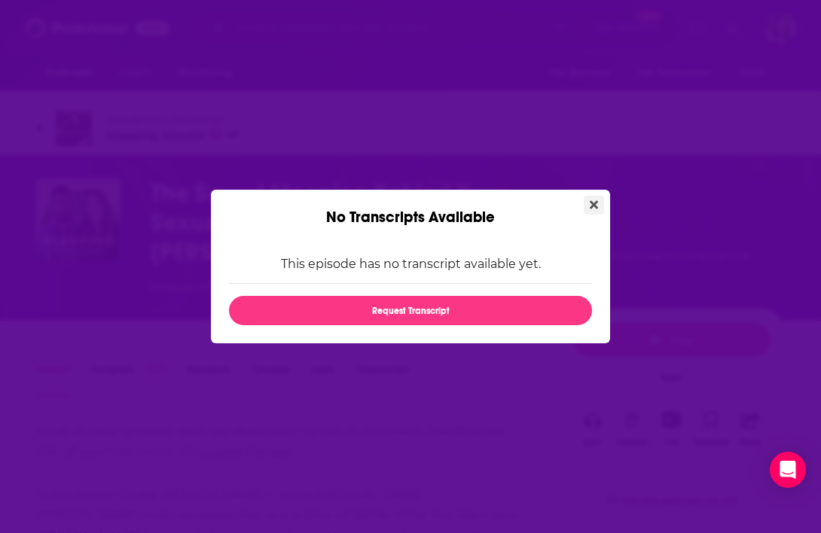
click at [590, 207] on icon "Close" at bounding box center [594, 205] width 8 height 12
